Goal: Information Seeking & Learning: Learn about a topic

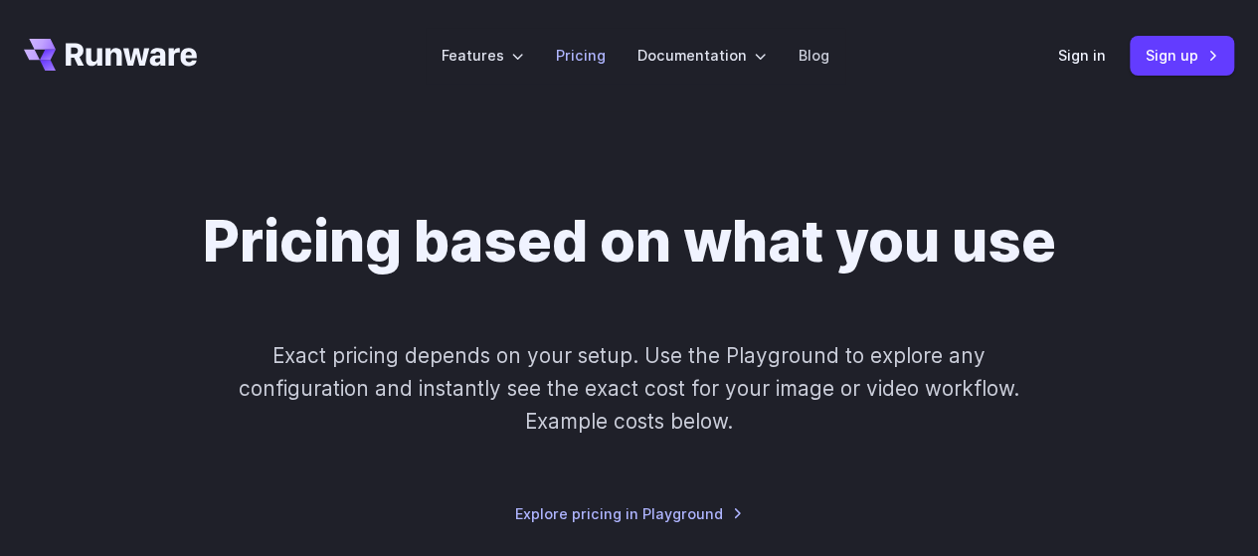
click at [567, 51] on link "Pricing" at bounding box center [581, 55] width 50 height 23
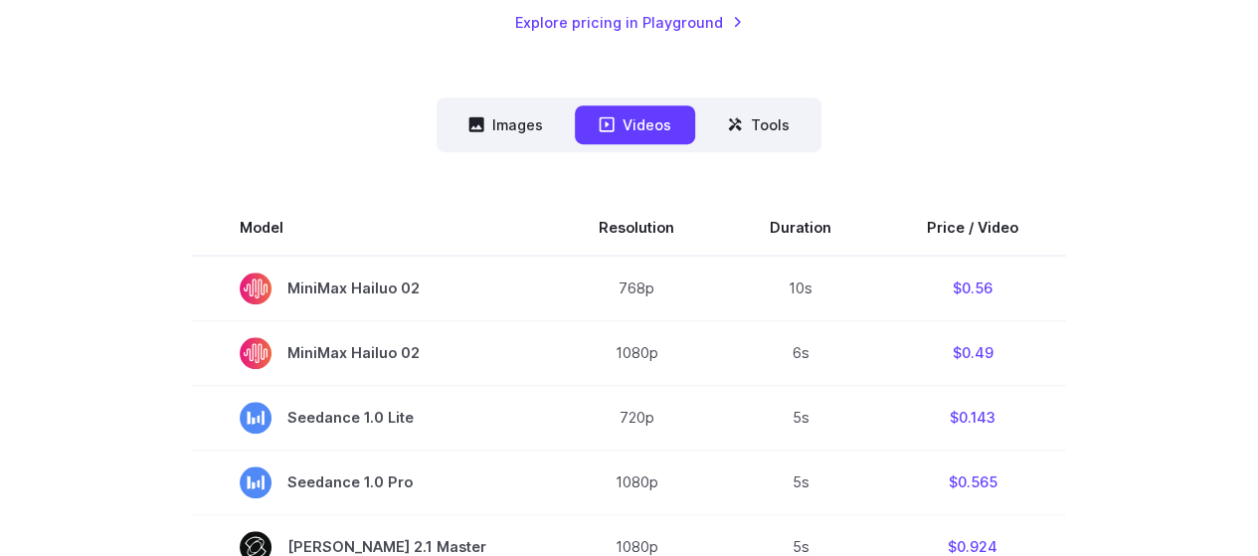
scroll to position [398, 0]
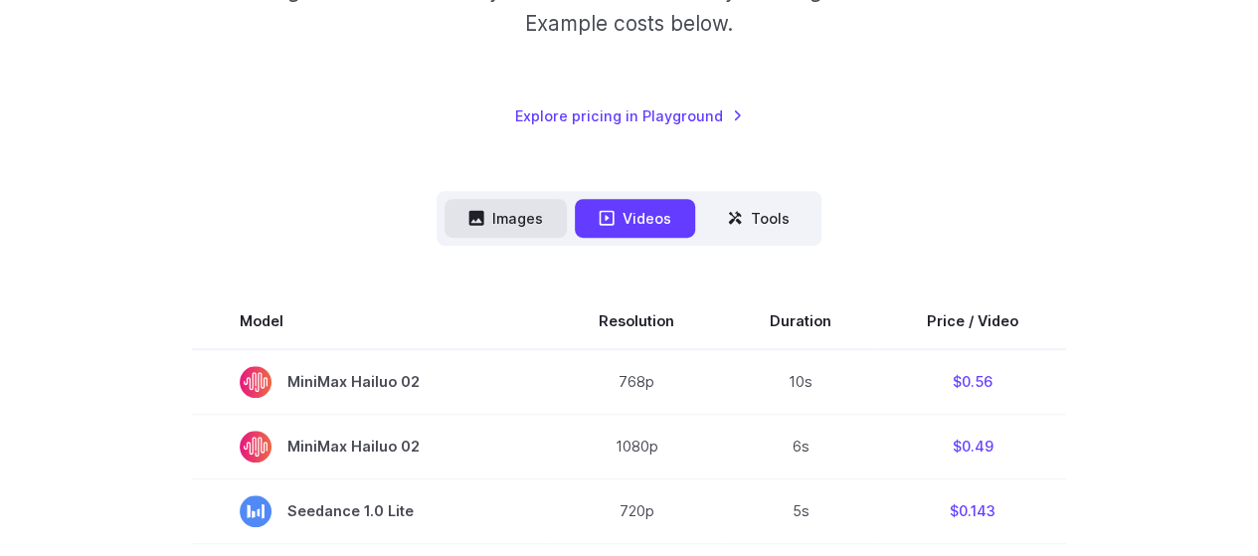
click at [520, 222] on button "Images" at bounding box center [506, 218] width 122 height 39
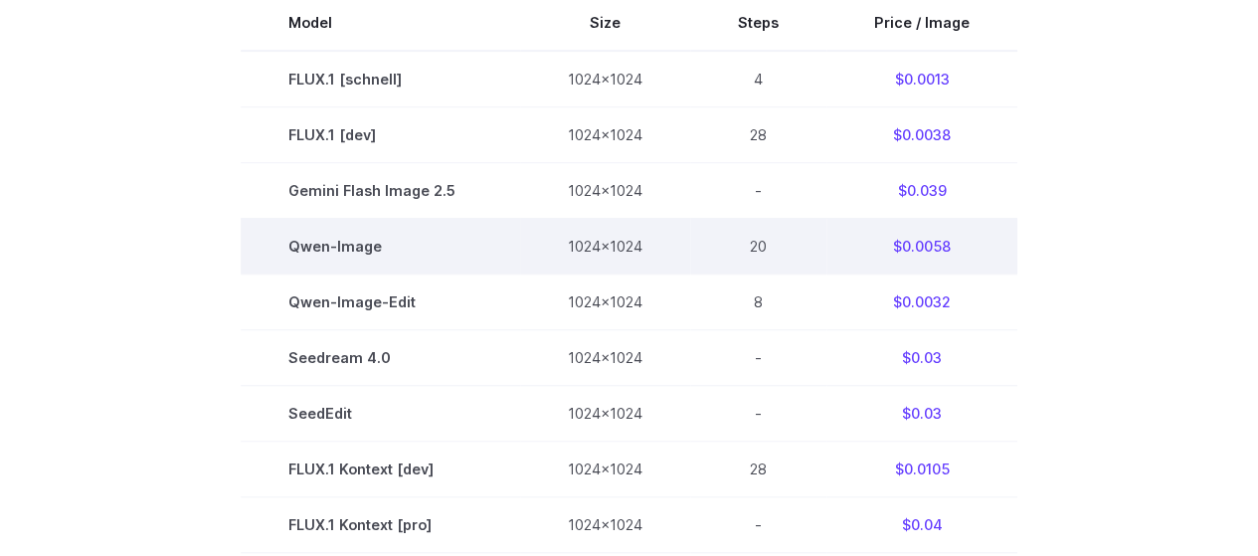
scroll to position [796, 0]
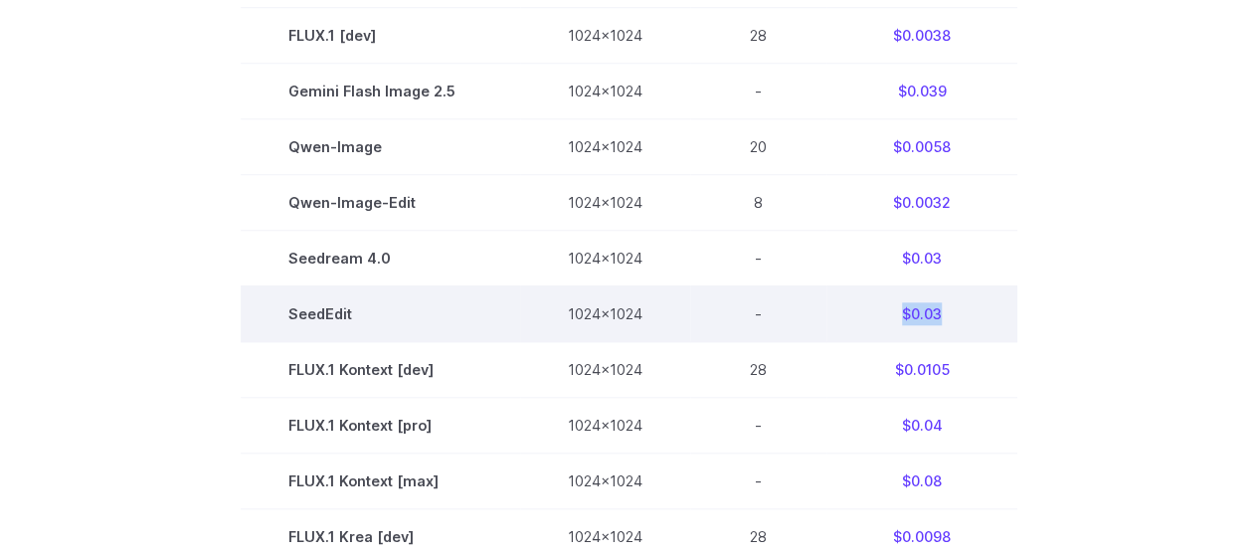
drag, startPoint x: 885, startPoint y: 316, endPoint x: 957, endPoint y: 308, distance: 72.0
click at [957, 308] on td "$0.03" at bounding box center [921, 313] width 191 height 56
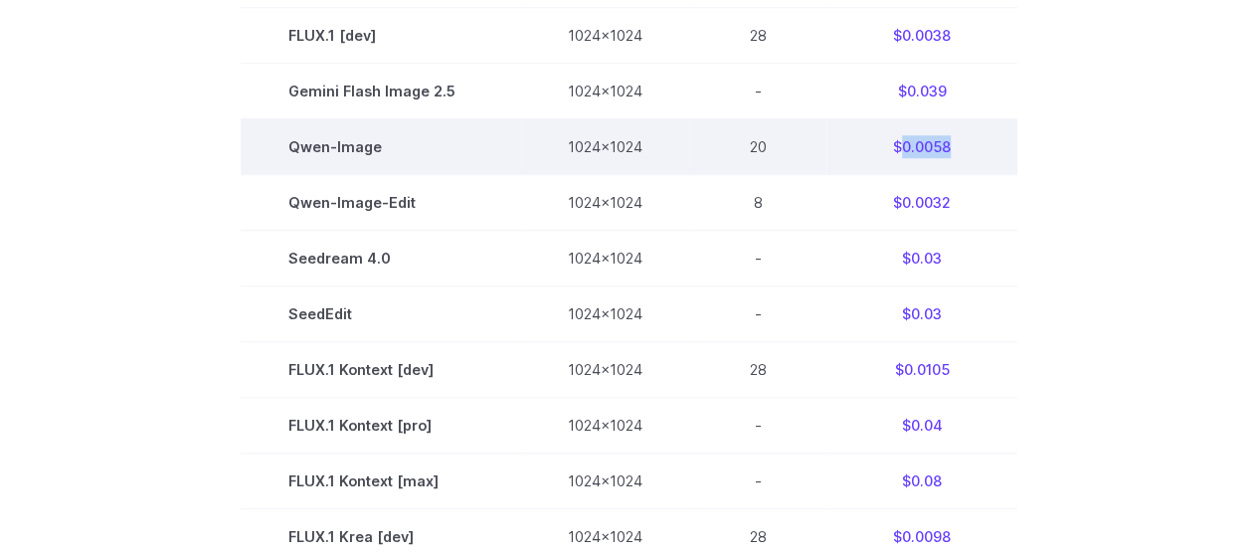
drag, startPoint x: 959, startPoint y: 141, endPoint x: 999, endPoint y: 140, distance: 40.8
click at [999, 140] on td "$0.0058" at bounding box center [921, 146] width 191 height 56
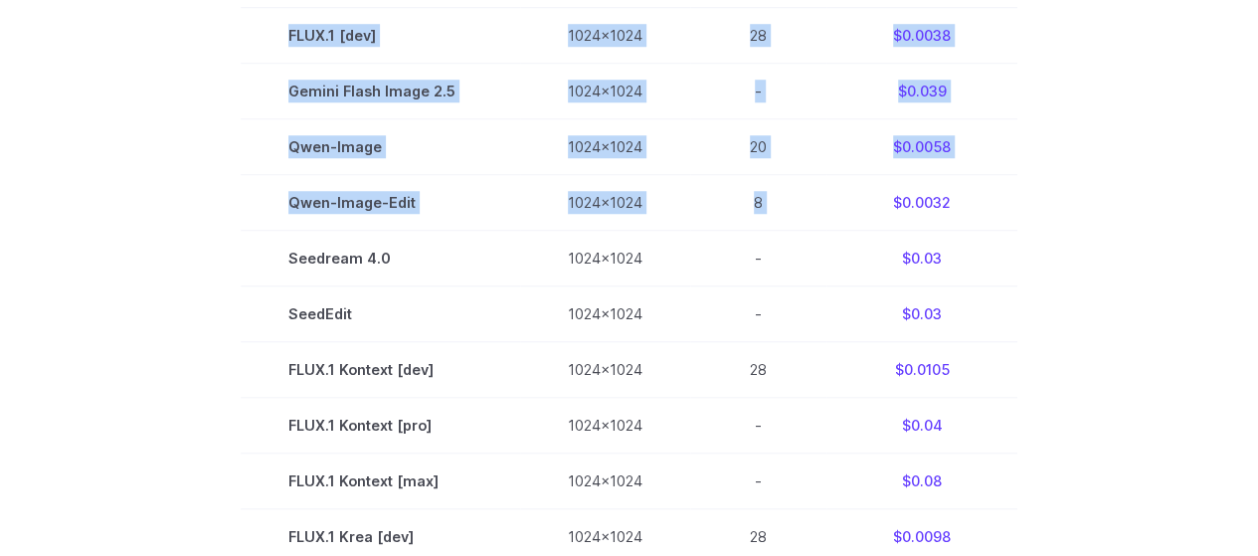
drag, startPoint x: 887, startPoint y: 202, endPoint x: 1017, endPoint y: 190, distance: 130.8
click at [1017, 190] on section "Model Size Steps Price / Image FLUX.1 [[PERSON_NAME]] 1024x1024 4 $0.0013 FLUX.…" at bounding box center [629, 481] width 1210 height 1171
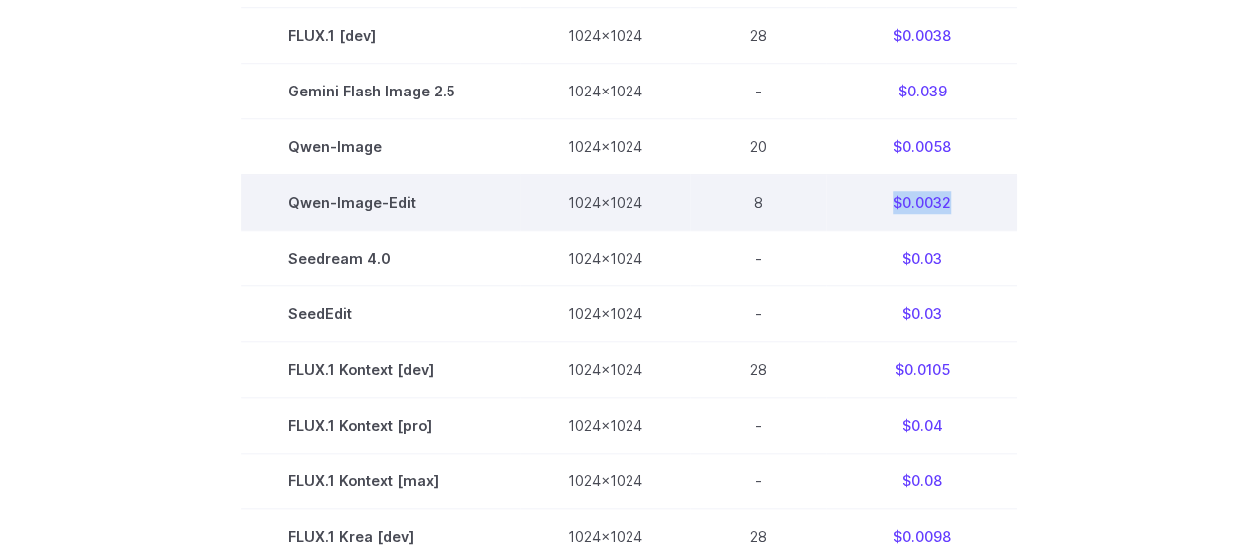
drag, startPoint x: 881, startPoint y: 203, endPoint x: 1000, endPoint y: 200, distance: 119.4
click at [999, 201] on td "$0.0032" at bounding box center [921, 202] width 191 height 56
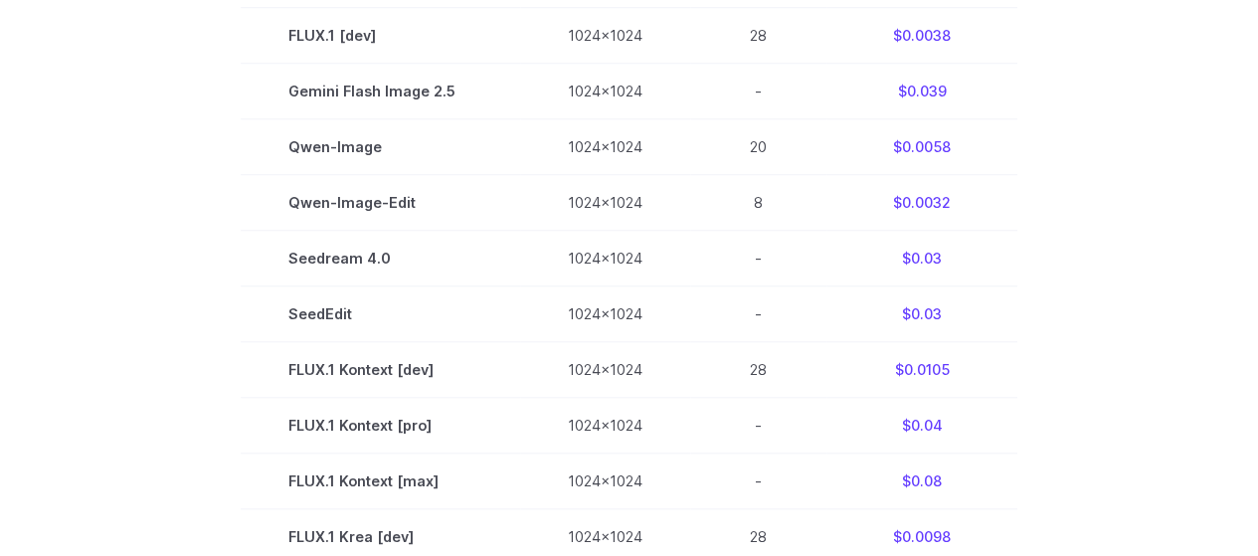
click at [1124, 297] on section "Model Size Steps Price / Image FLUX.1 [[PERSON_NAME]] 1024x1024 4 $0.0013 FLUX.…" at bounding box center [629, 481] width 1210 height 1171
click at [143, 173] on section "Model Size Steps Price / Image FLUX.1 [[PERSON_NAME]] 1024x1024 4 $0.0013 FLUX.…" at bounding box center [629, 481] width 1210 height 1171
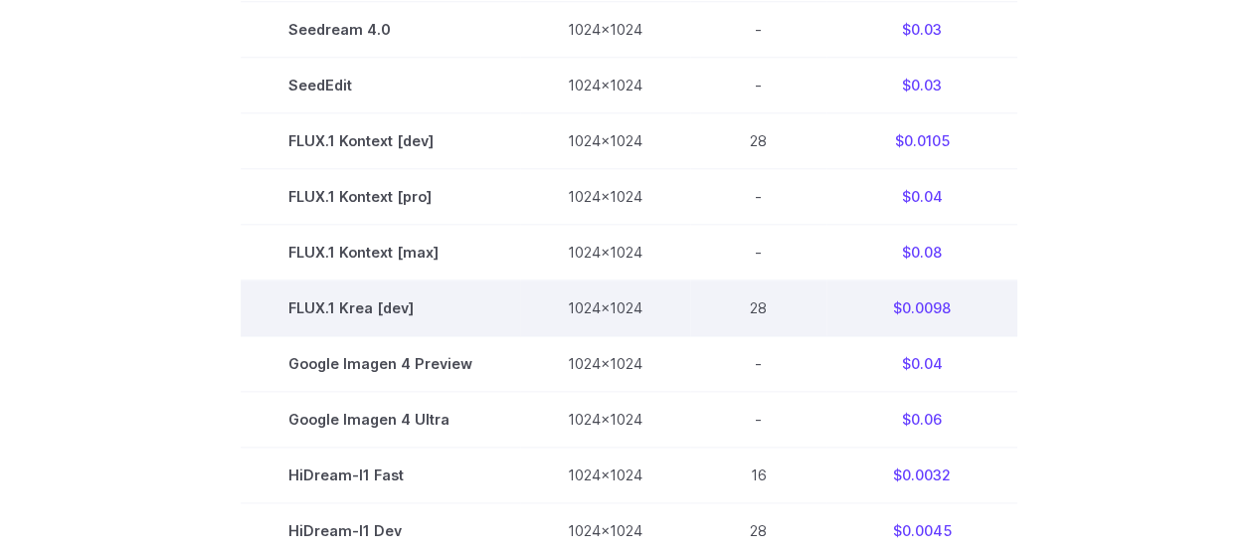
scroll to position [1030, 0]
